Goal: Find specific page/section: Find specific page/section

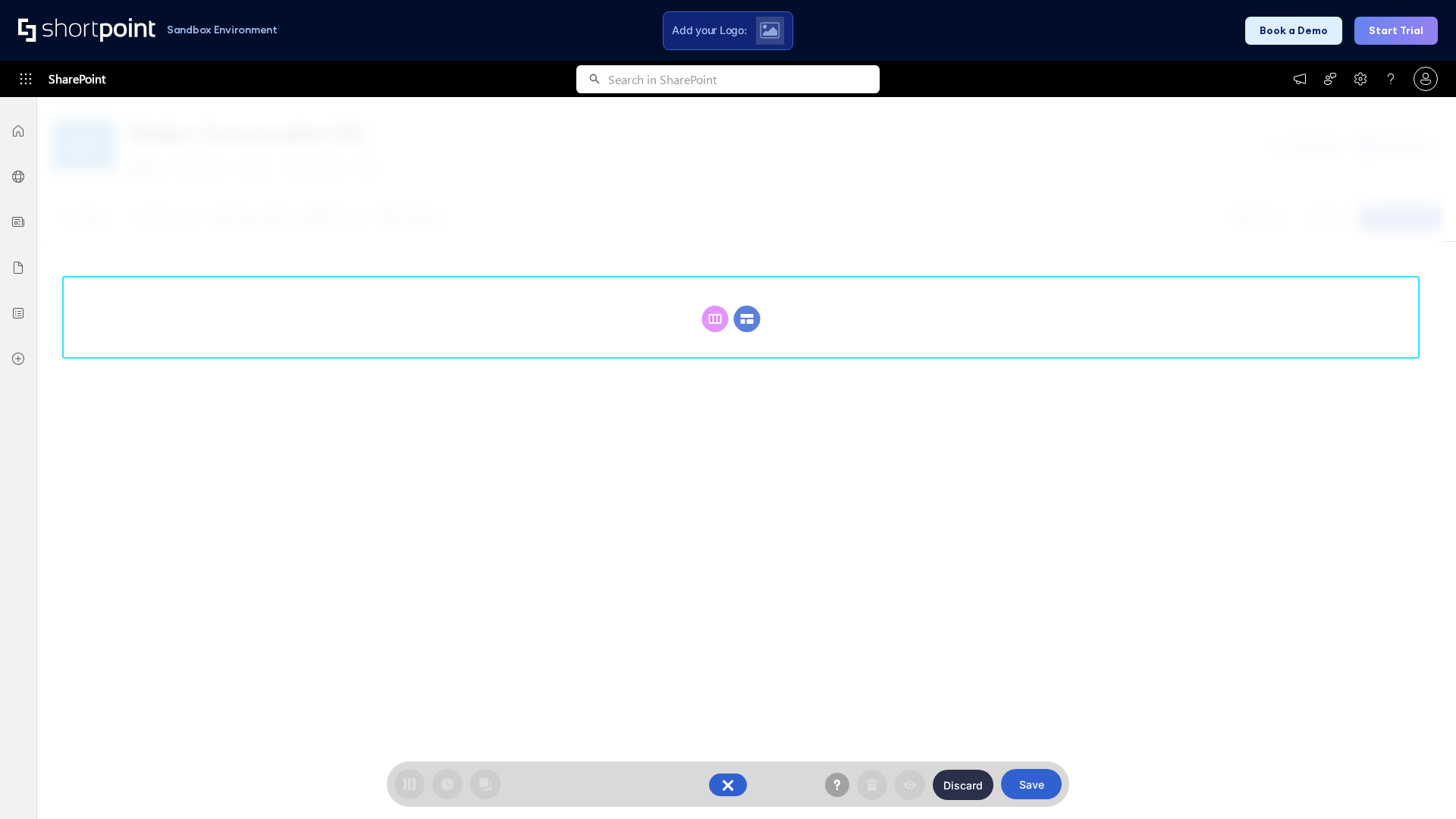
scroll to position [209, 0]
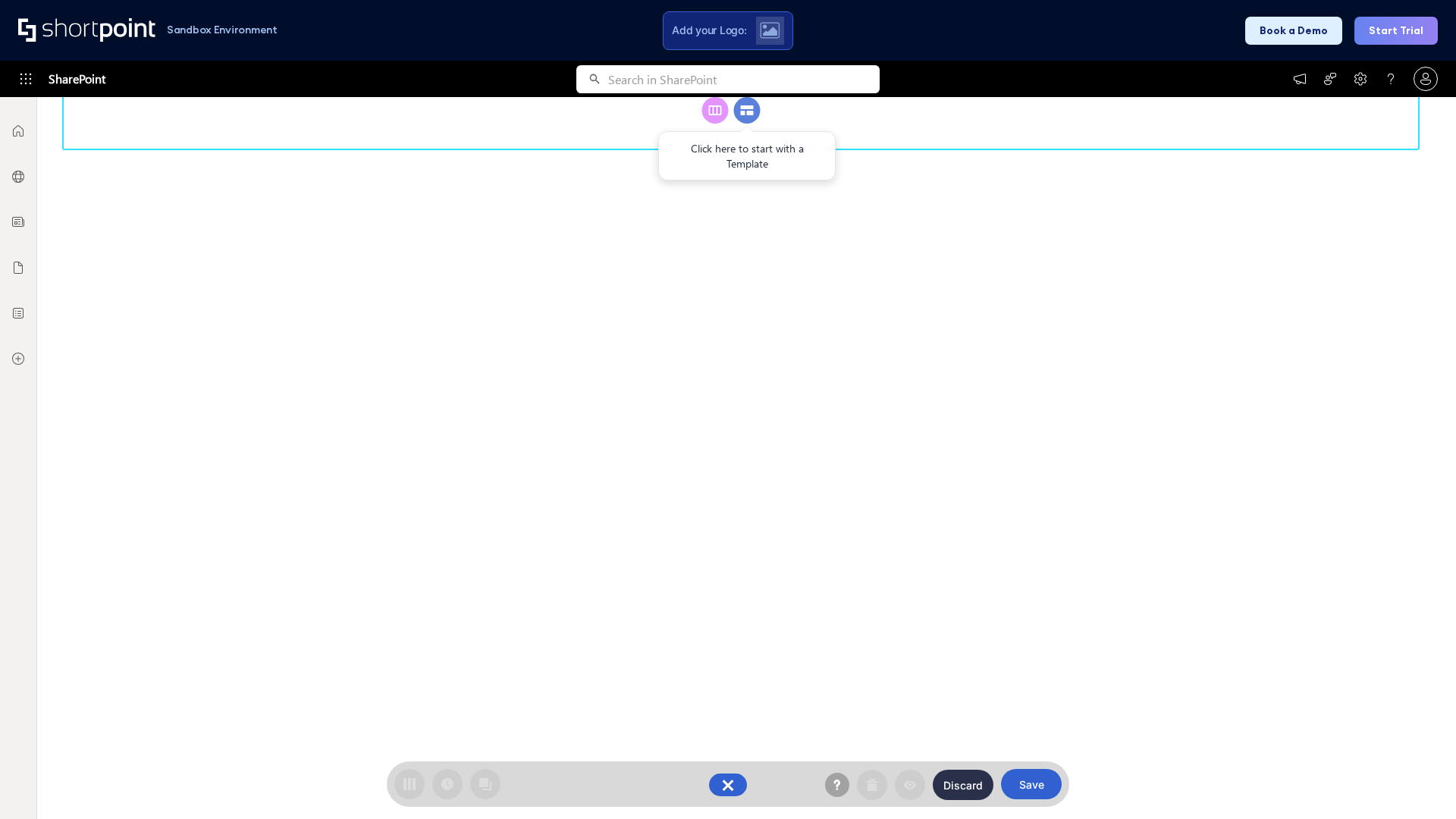
click at [747, 123] on circle at bounding box center [747, 110] width 26 height 26
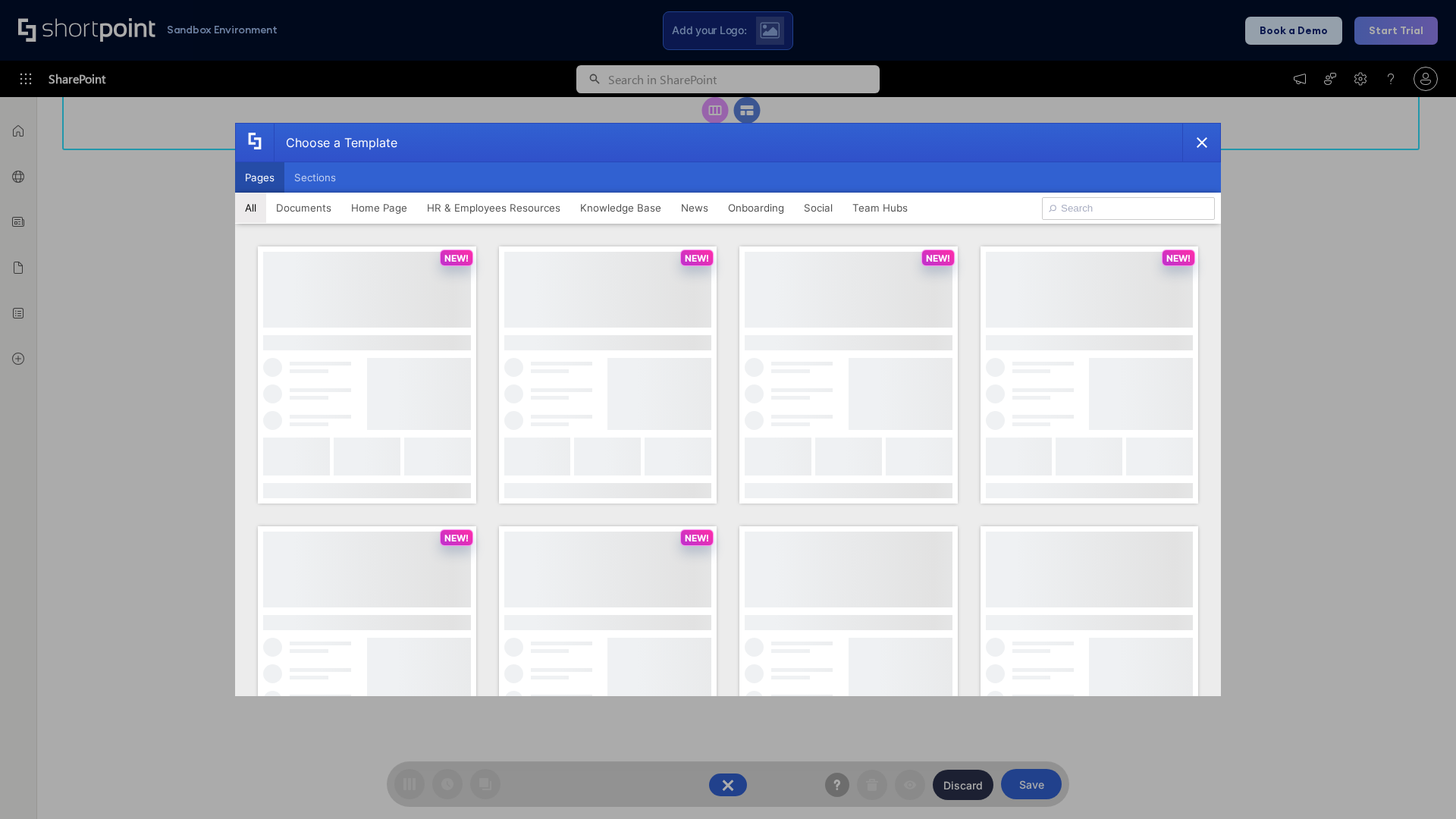
scroll to position [0, 0]
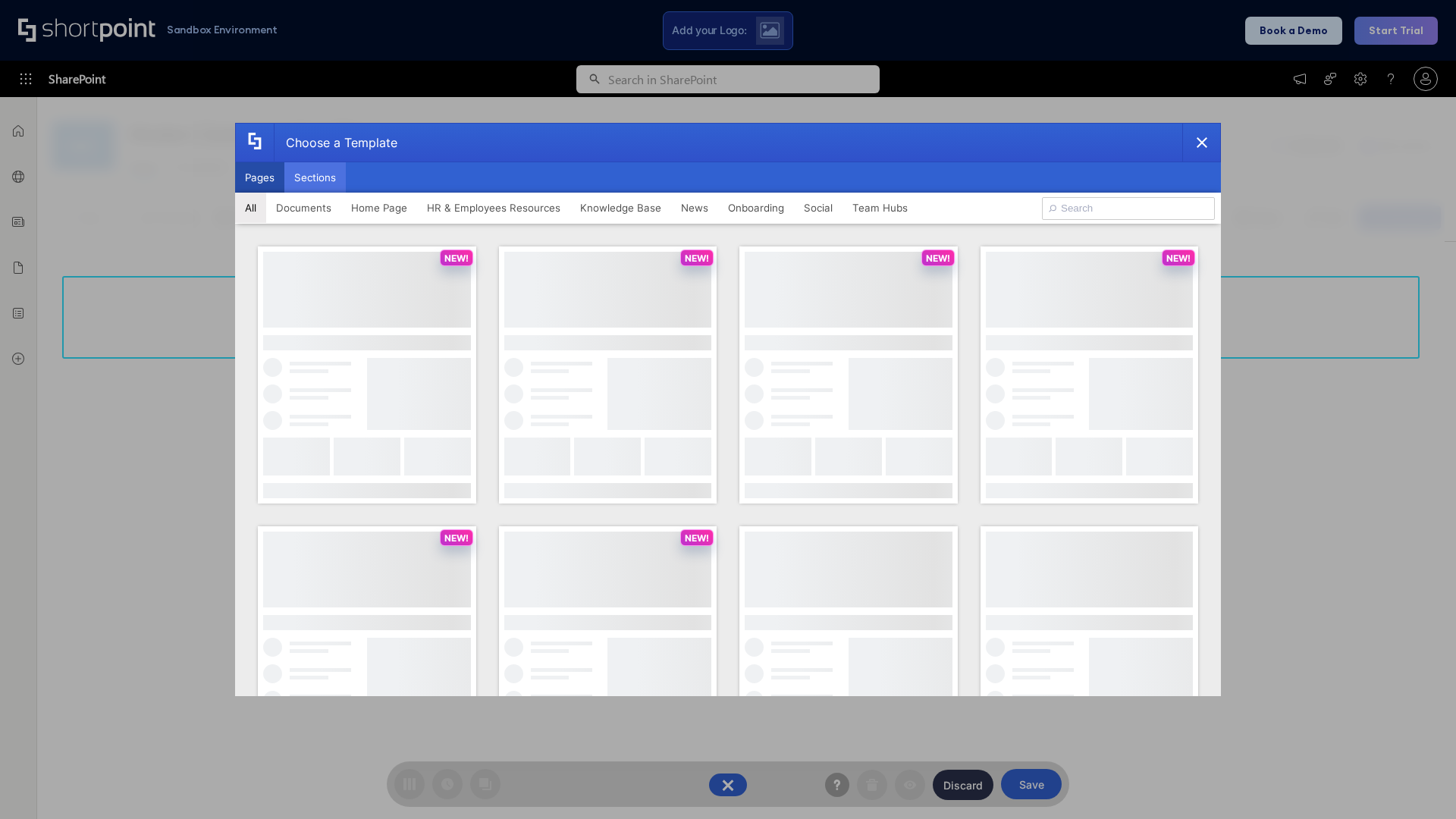
click at [315, 178] on button "Sections" at bounding box center [315, 177] width 62 height 30
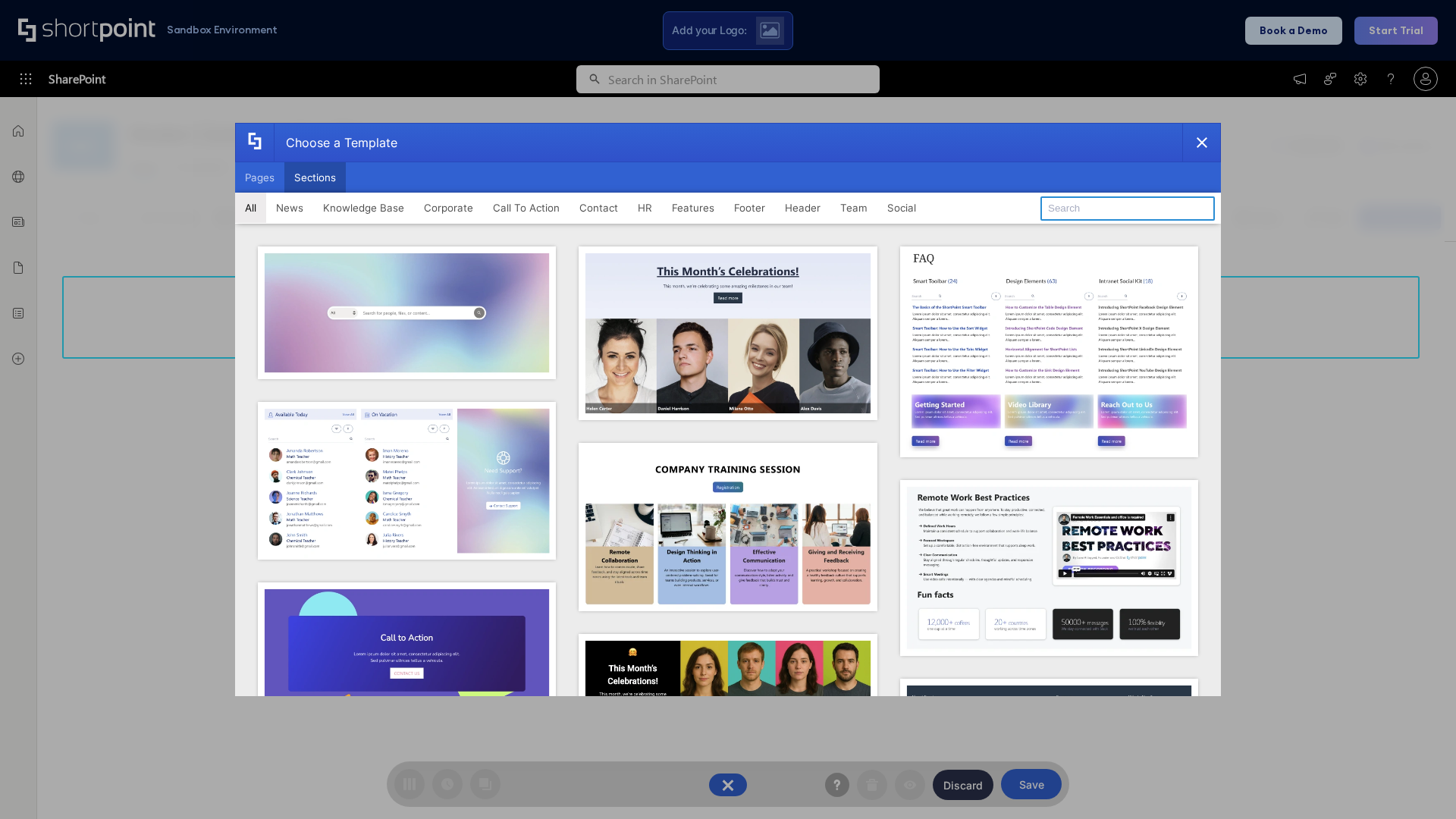
type input "HR Hub"
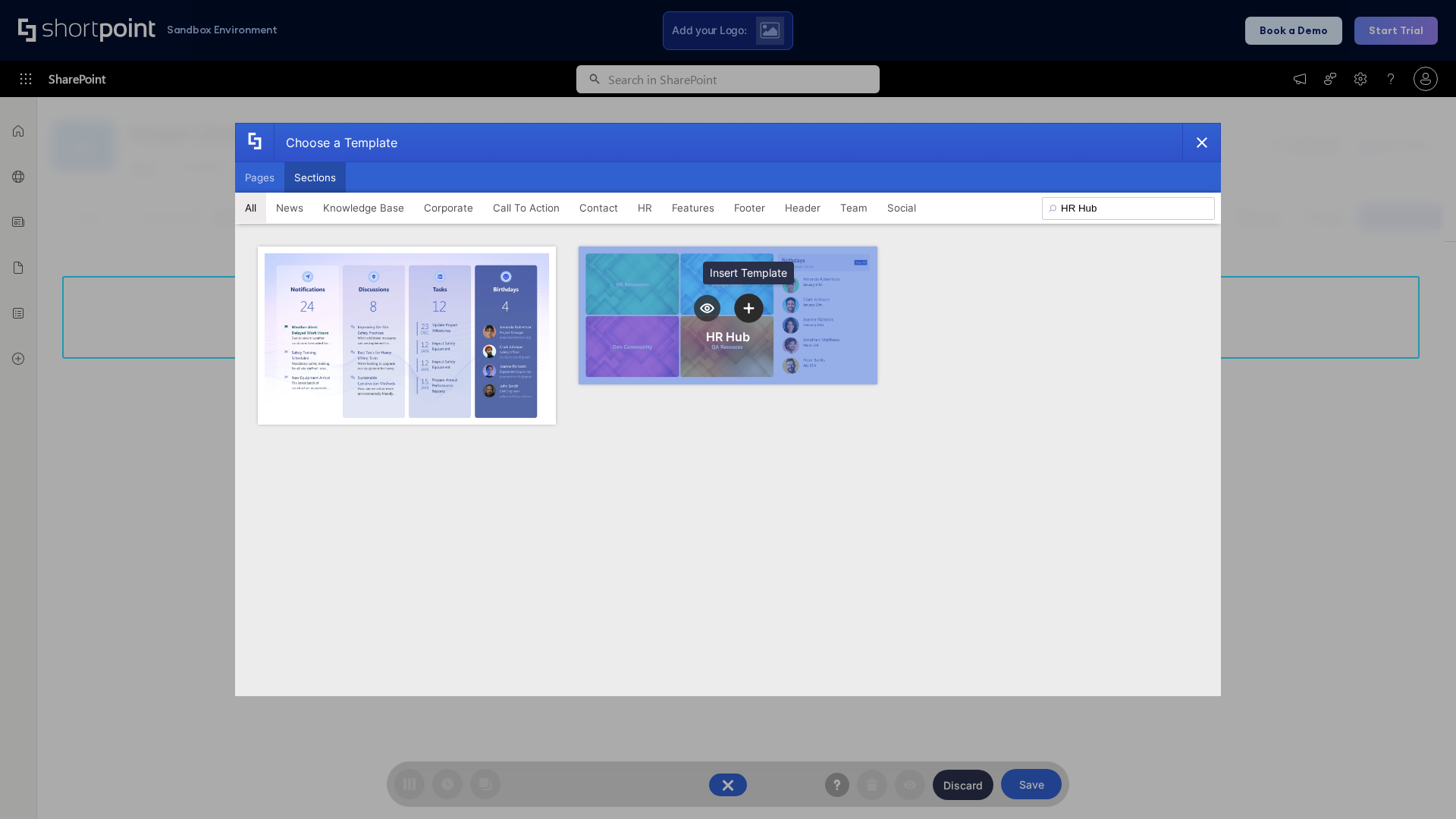
click at [749, 308] on icon "template selector" at bounding box center [748, 308] width 11 height 11
